Goal: Transaction & Acquisition: Subscribe to service/newsletter

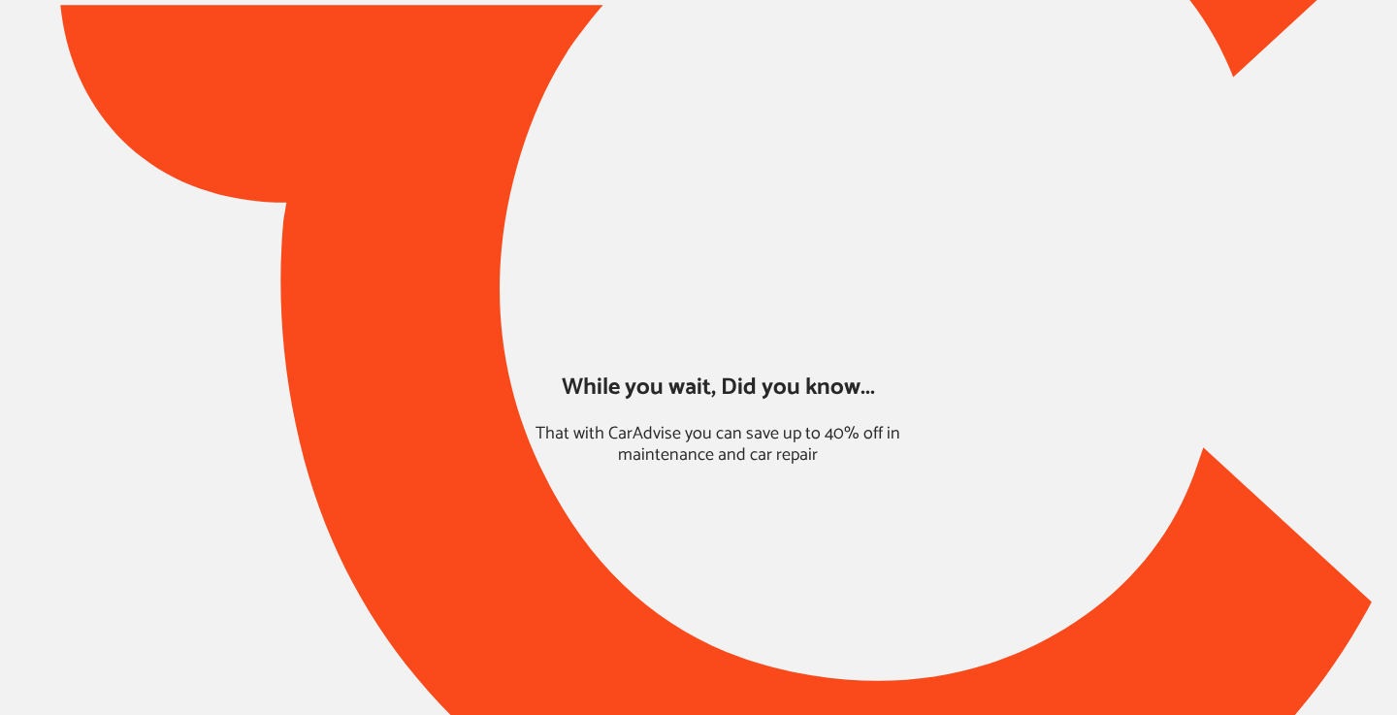
type input "*****"
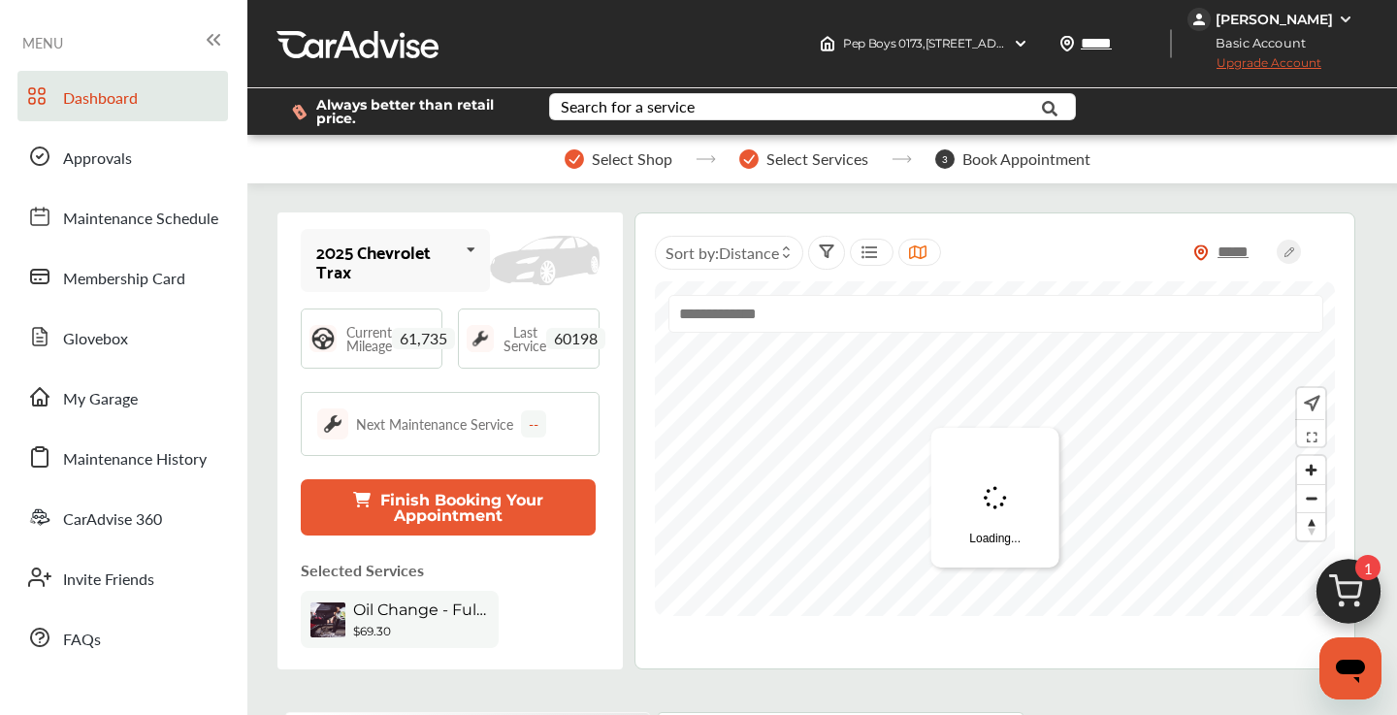
click at [1288, 62] on span "Upgrade Account" at bounding box center [1254, 67] width 134 height 24
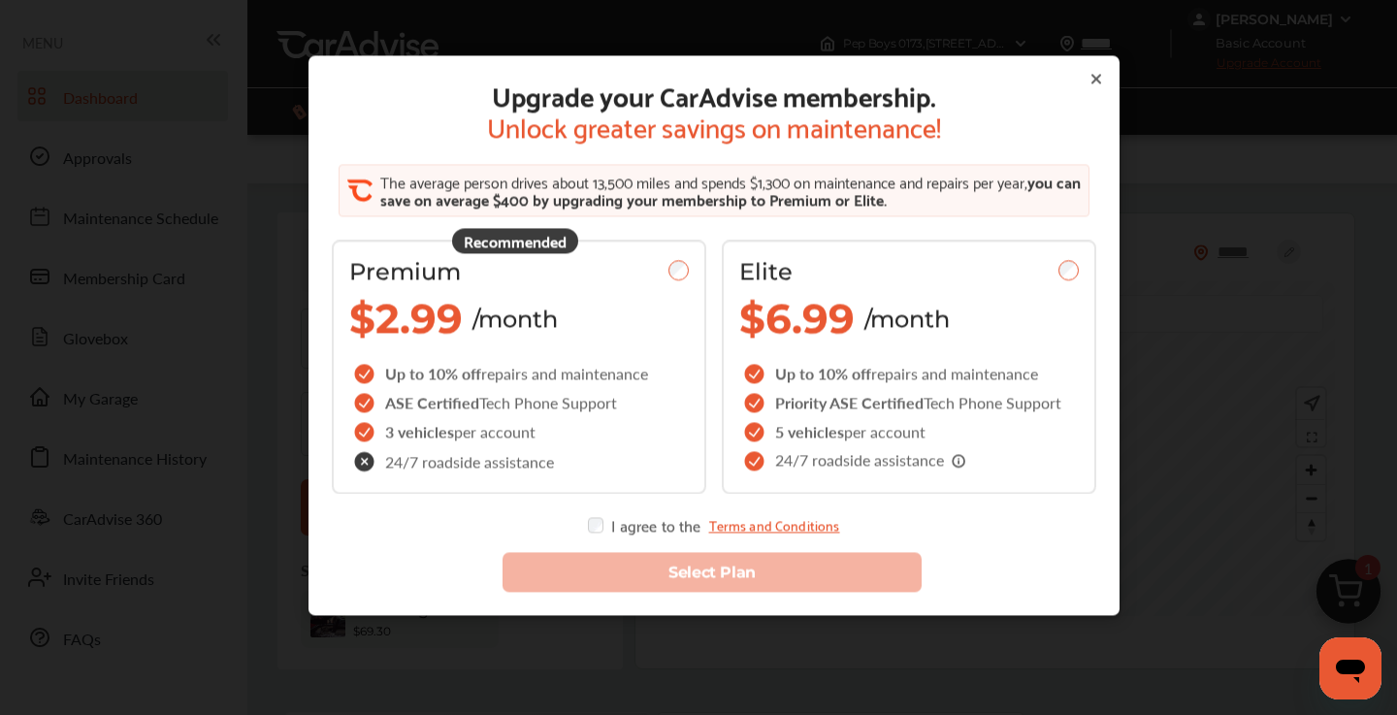
click at [1099, 84] on icon at bounding box center [1096, 79] width 16 height 16
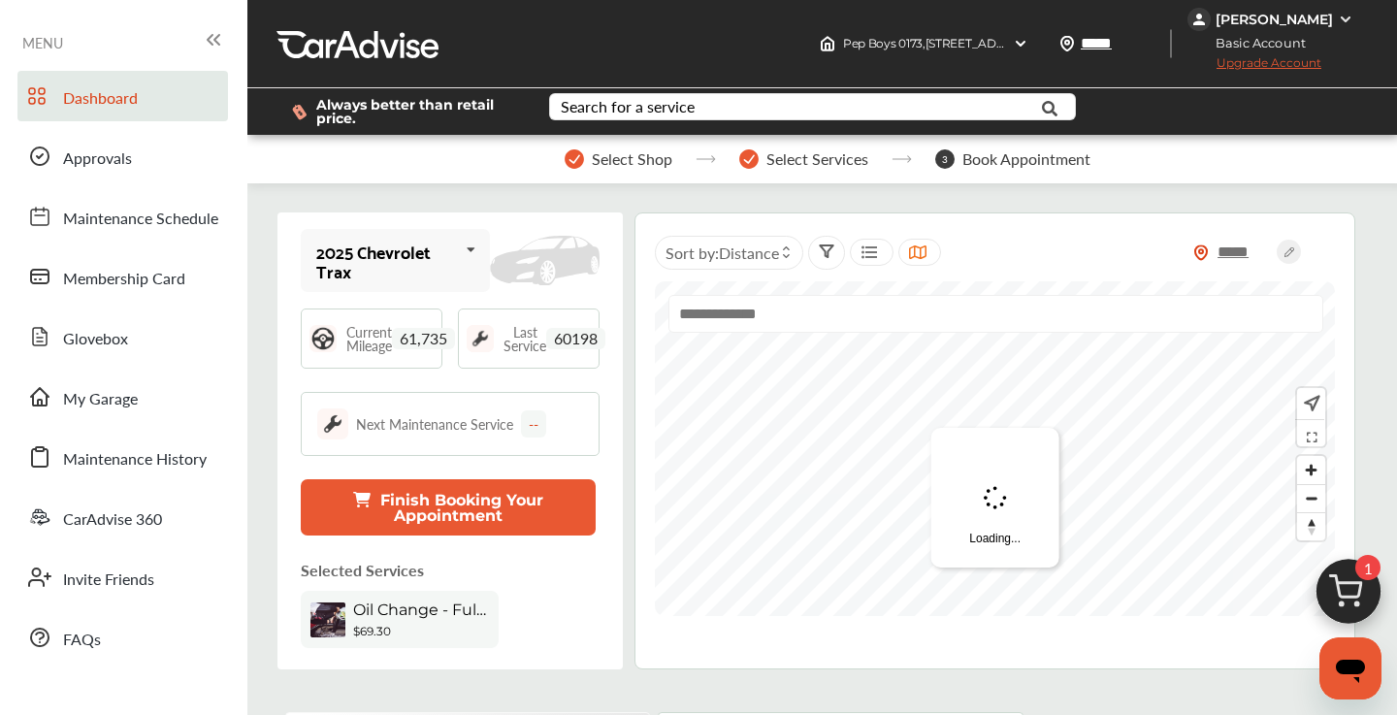
click at [1317, 16] on div "[PERSON_NAME]" at bounding box center [1273, 19] width 117 height 17
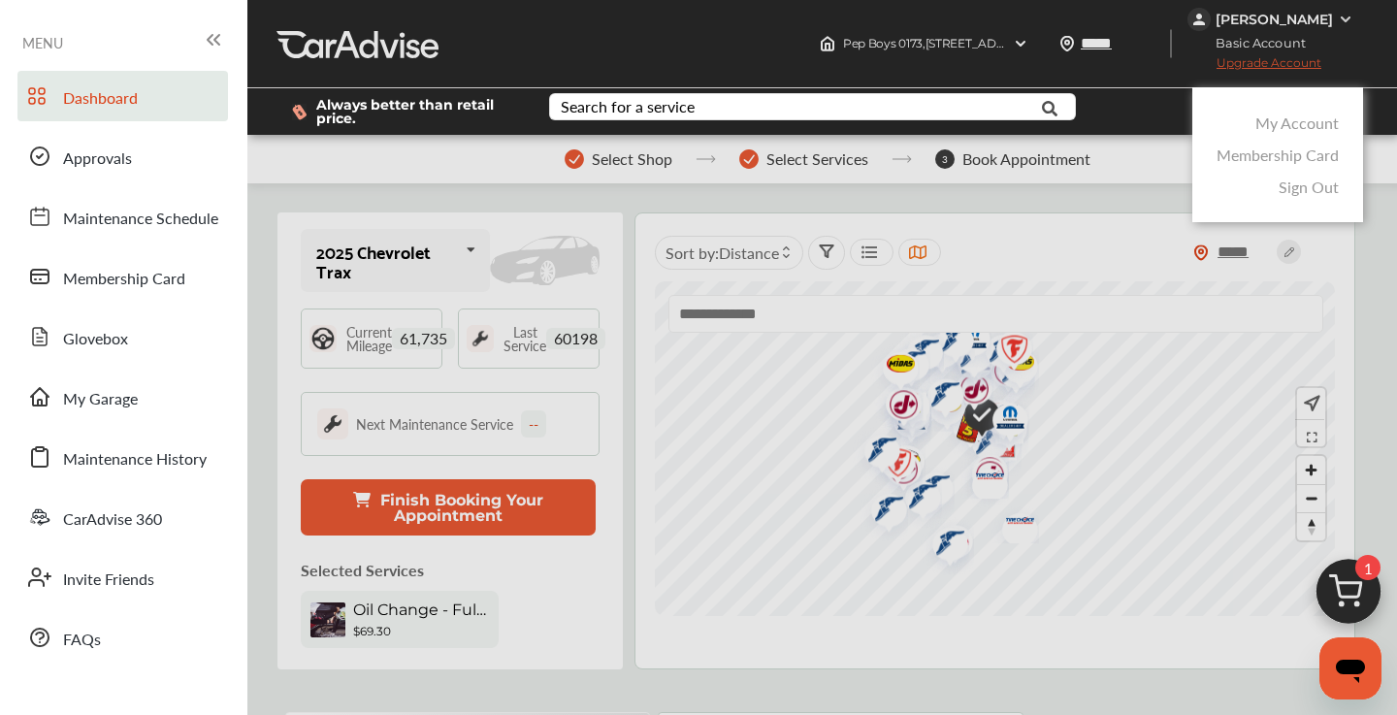
click at [1187, 64] on div at bounding box center [698, 406] width 1397 height 812
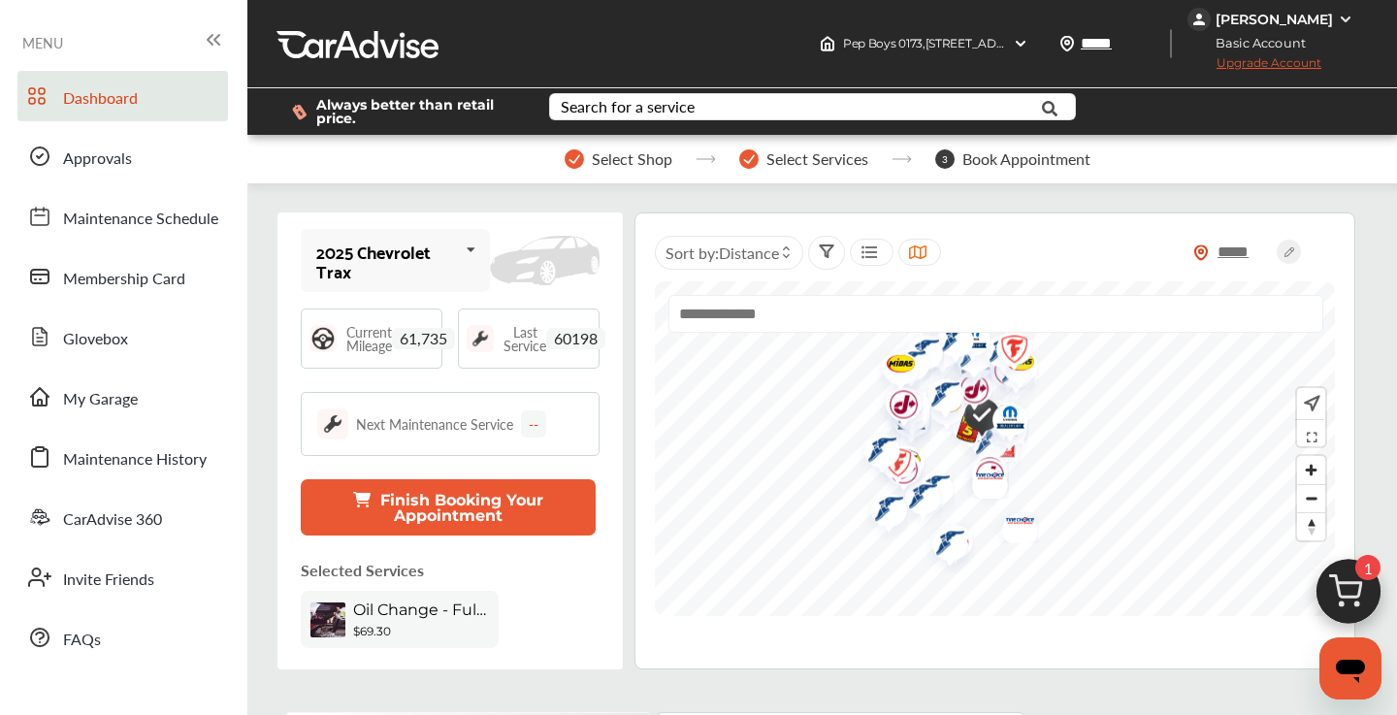
click at [1243, 64] on span "Upgrade Account" at bounding box center [1254, 67] width 134 height 24
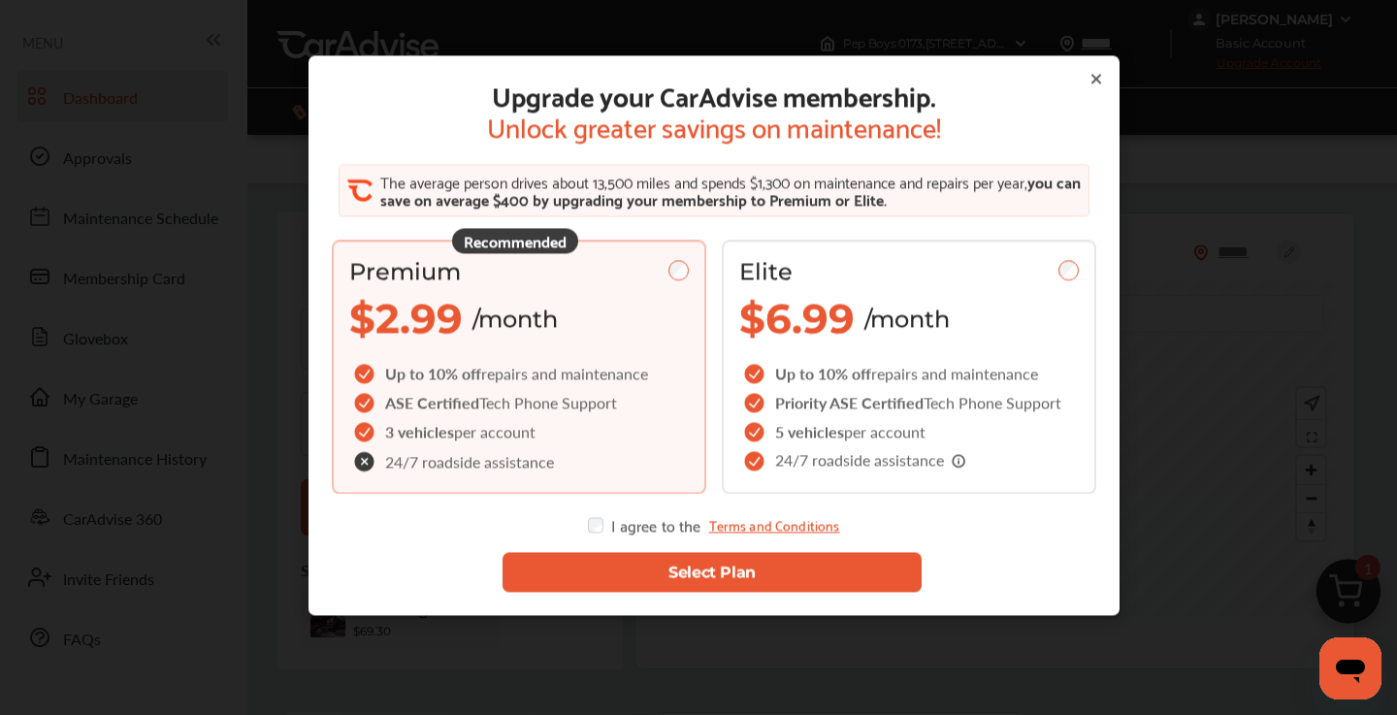
click at [1096, 75] on icon at bounding box center [1096, 79] width 16 height 16
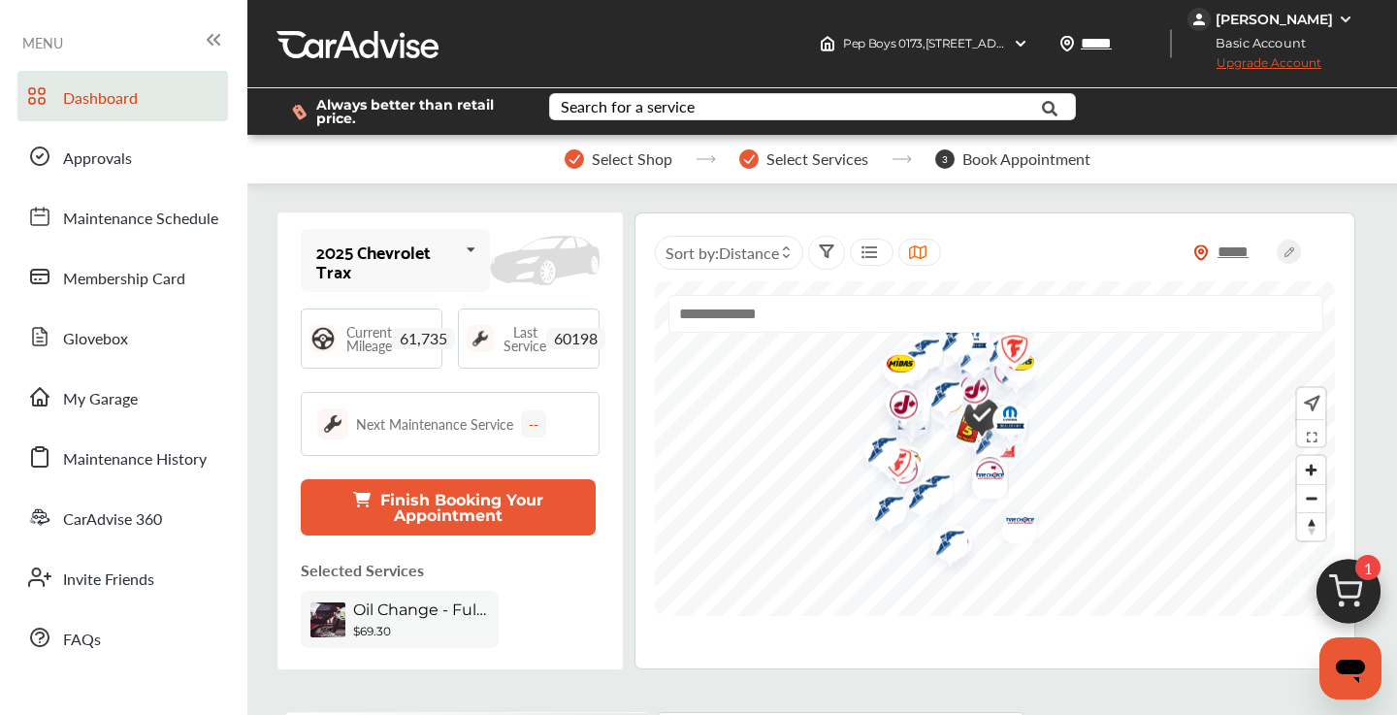
click at [1298, 17] on div "[PERSON_NAME]" at bounding box center [1273, 19] width 117 height 17
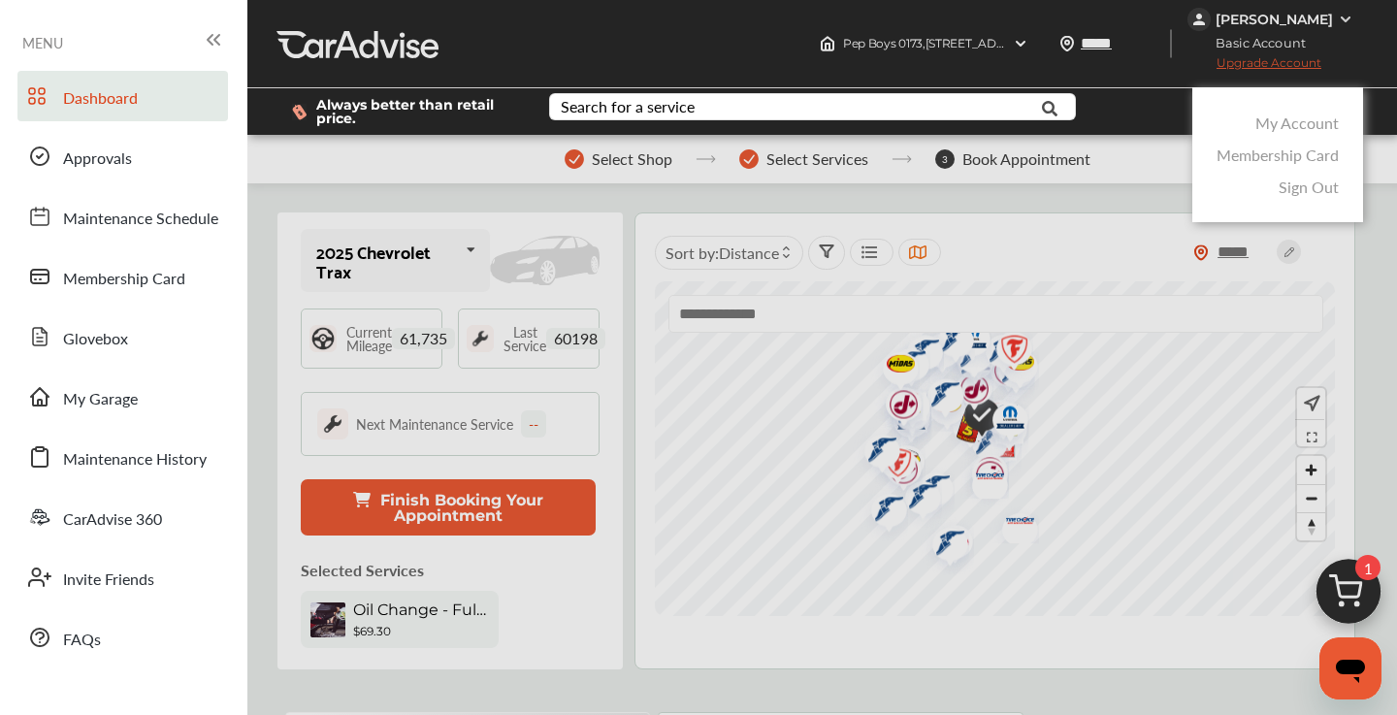
click at [1266, 119] on link "My Account" at bounding box center [1296, 123] width 83 height 22
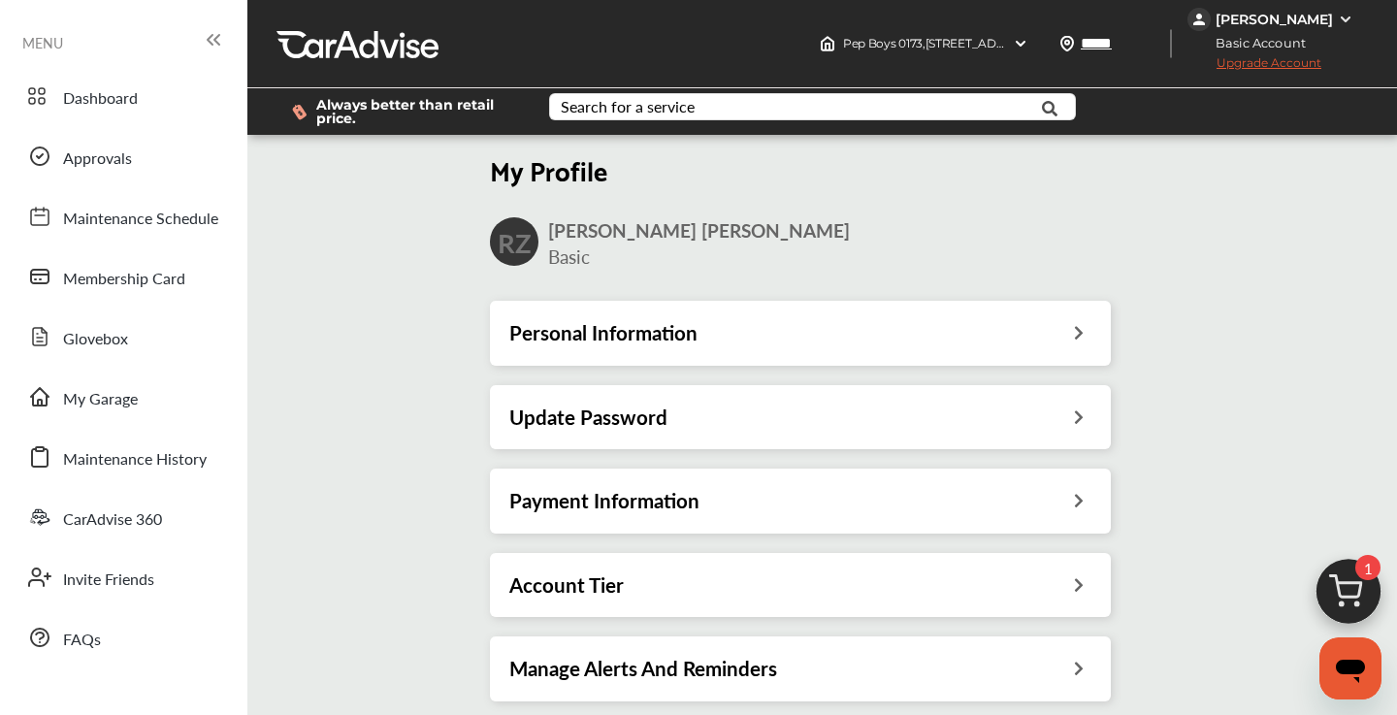
click at [876, 504] on div "Payment Information" at bounding box center [800, 500] width 582 height 25
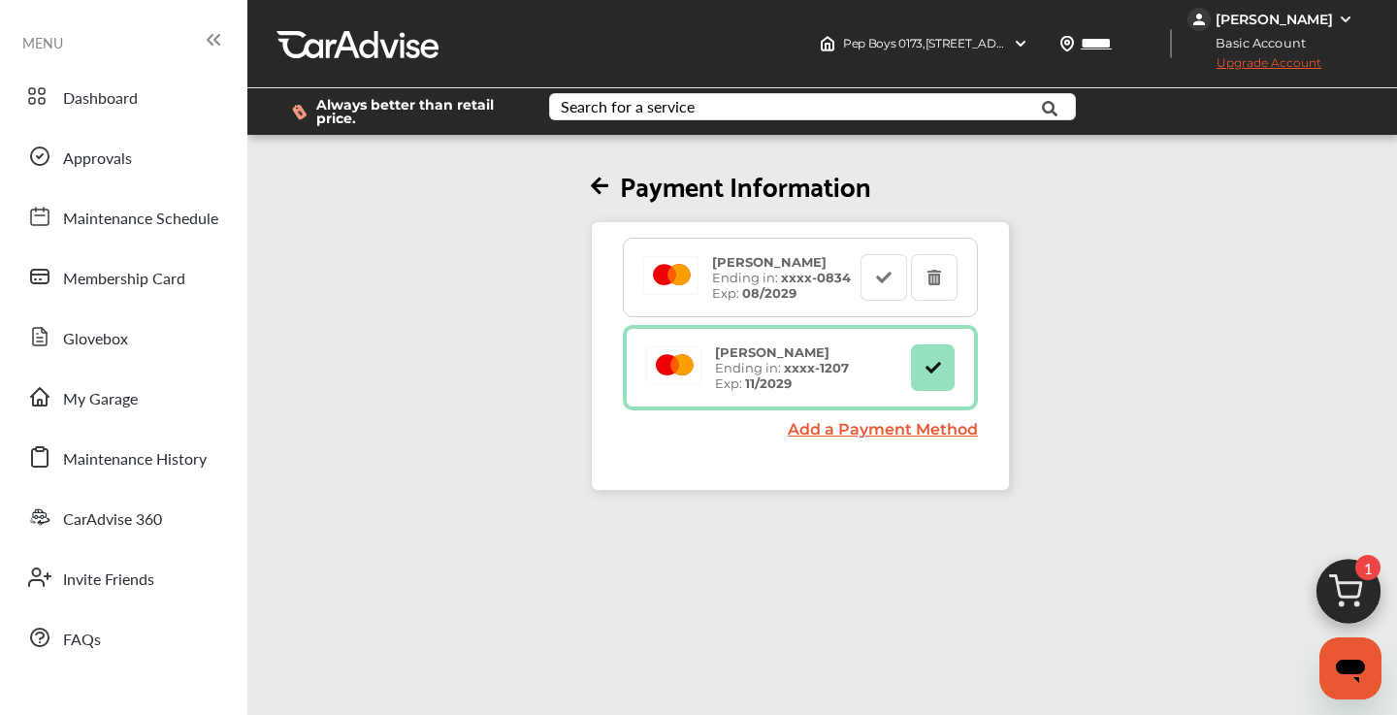
click at [1252, 62] on span "Upgrade Account" at bounding box center [1254, 67] width 134 height 24
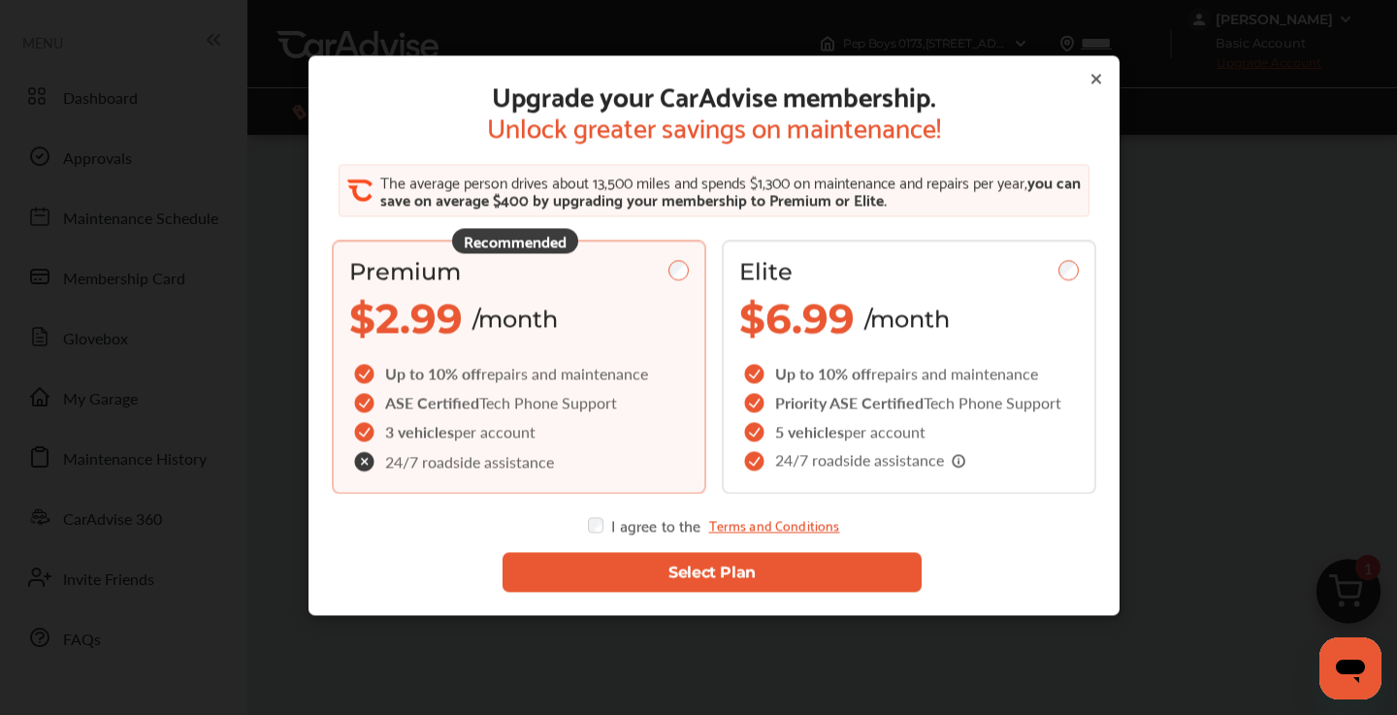
click at [644, 578] on button "Select Plan" at bounding box center [711, 572] width 419 height 40
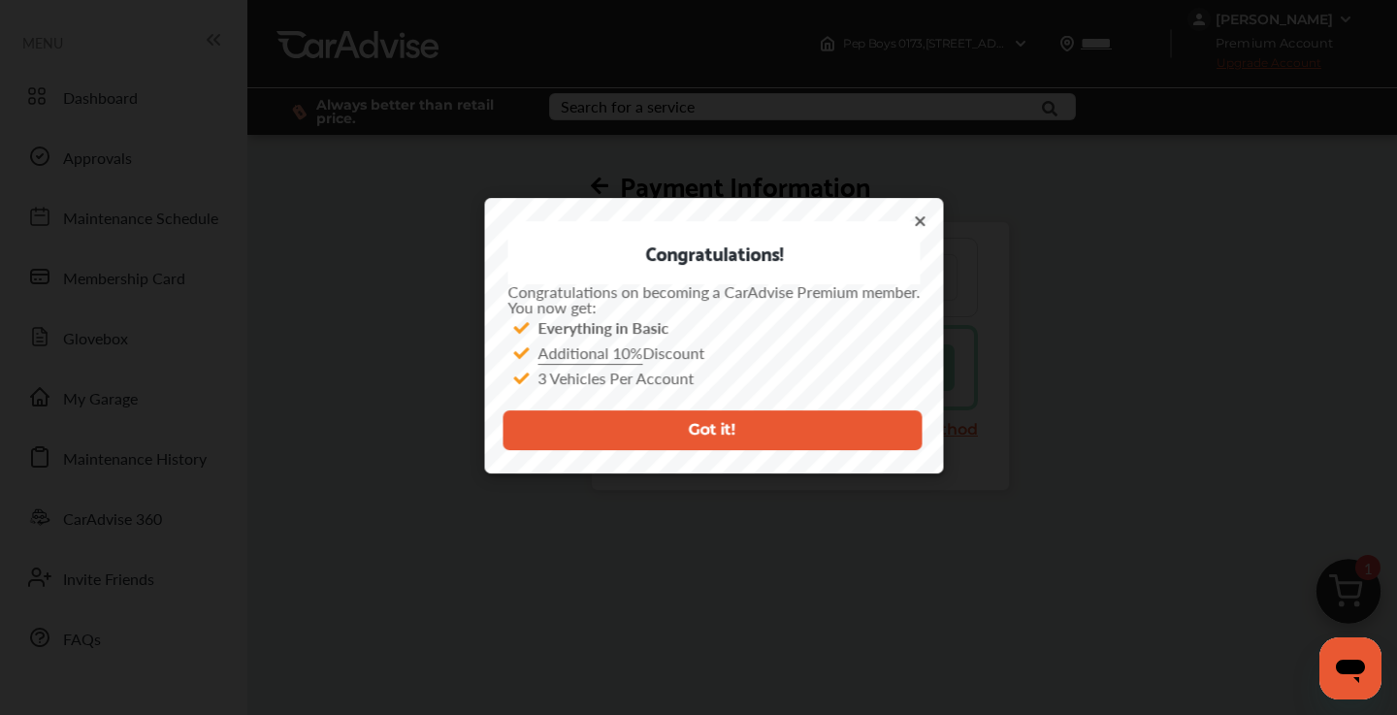
click at [752, 433] on button "Got it!" at bounding box center [711, 430] width 419 height 40
